Goal: Task Accomplishment & Management: Use online tool/utility

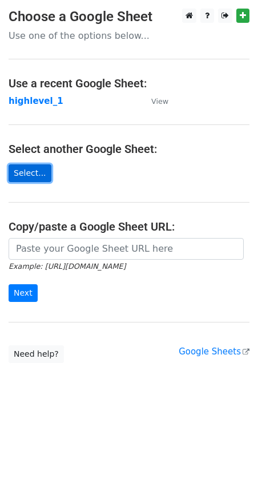
click at [27, 175] on link "Select..." at bounding box center [30, 173] width 43 height 18
